Goal: Navigation & Orientation: Find specific page/section

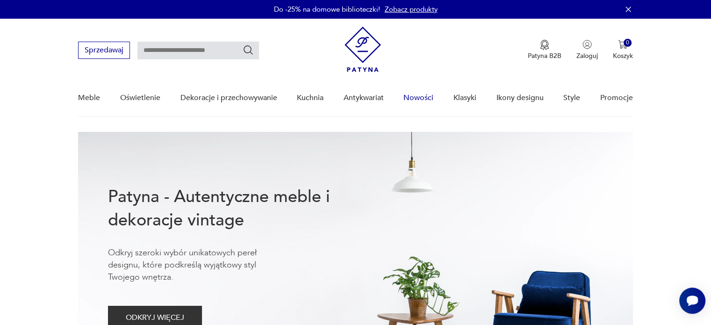
click at [428, 97] on link "Nowości" at bounding box center [419, 98] width 30 height 36
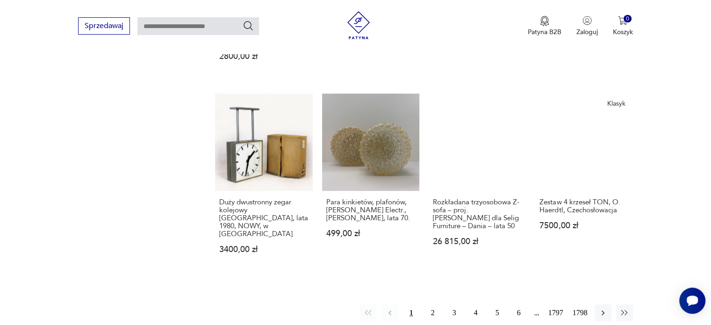
scroll to position [765, 0]
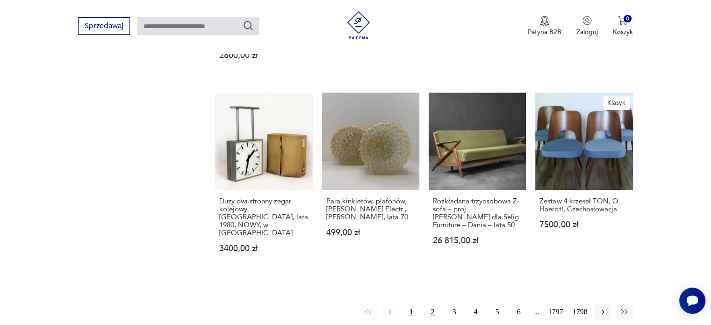
click at [431, 303] on button "2" at bounding box center [433, 311] width 17 height 17
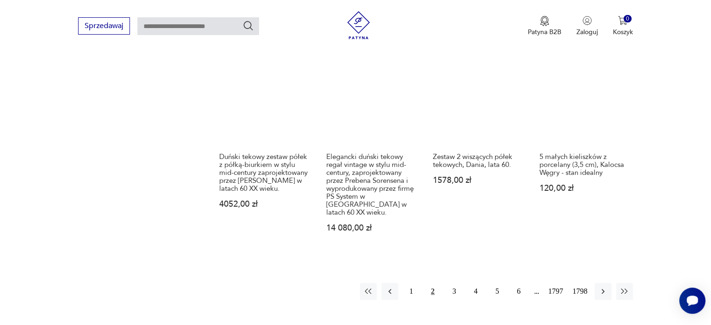
scroll to position [877, 0]
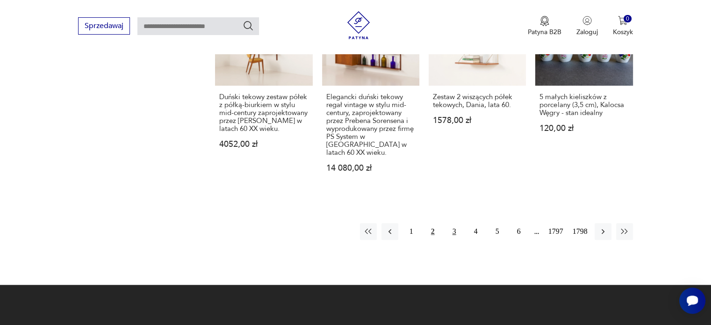
click at [454, 223] on button "3" at bounding box center [454, 231] width 17 height 17
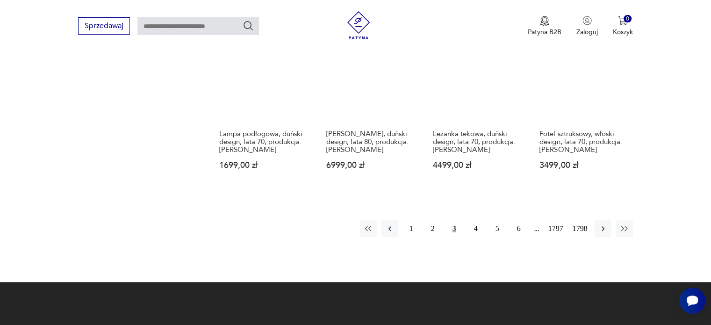
scroll to position [857, 0]
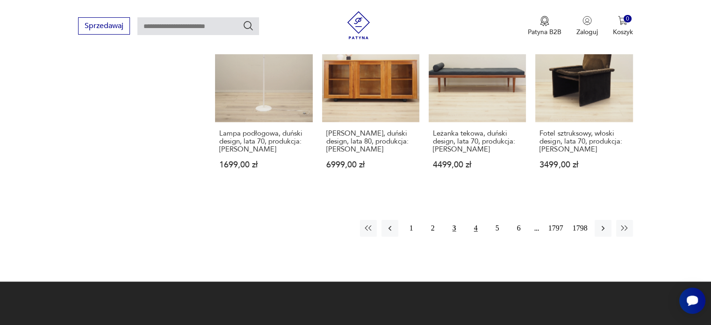
click at [477, 220] on button "4" at bounding box center [476, 228] width 17 height 17
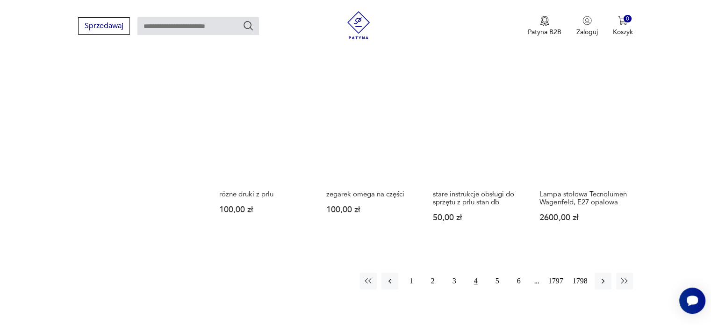
scroll to position [788, 0]
